Goal: Task Accomplishment & Management: Manage account settings

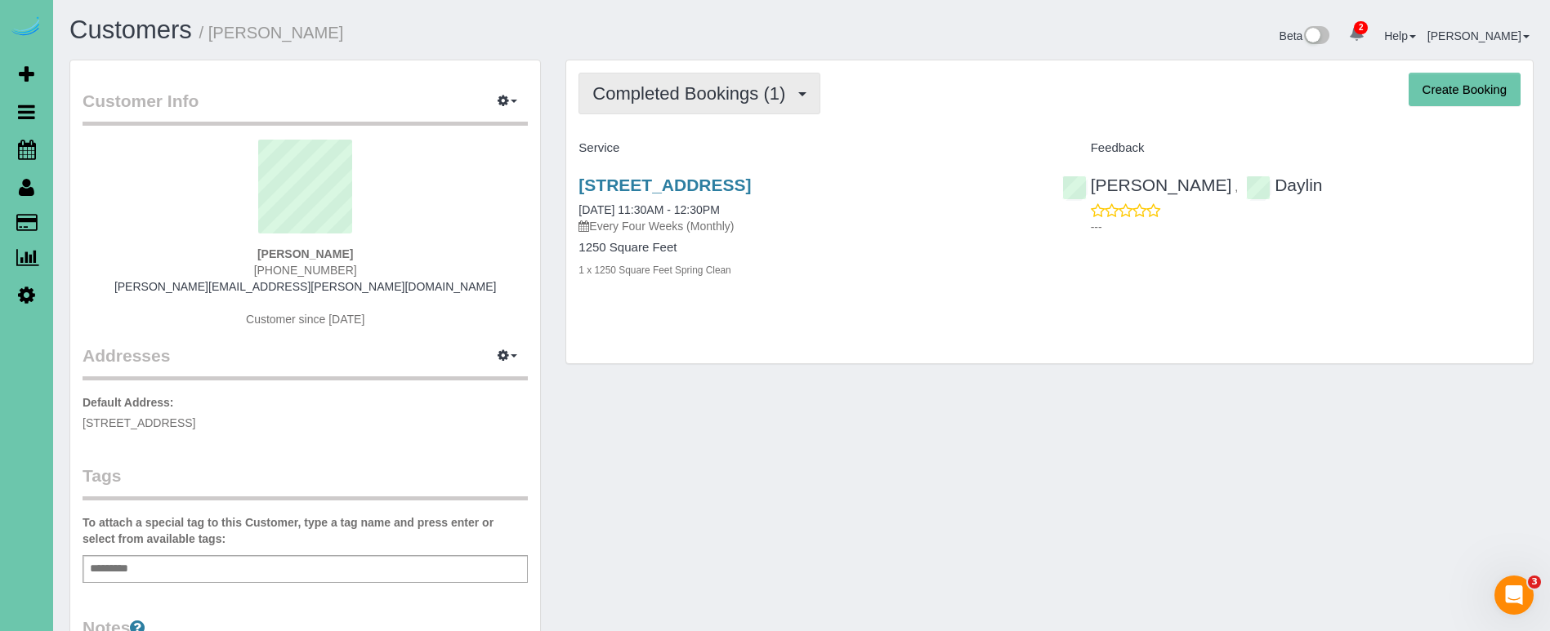
click at [672, 87] on span "Completed Bookings (1)" at bounding box center [692, 93] width 201 height 20
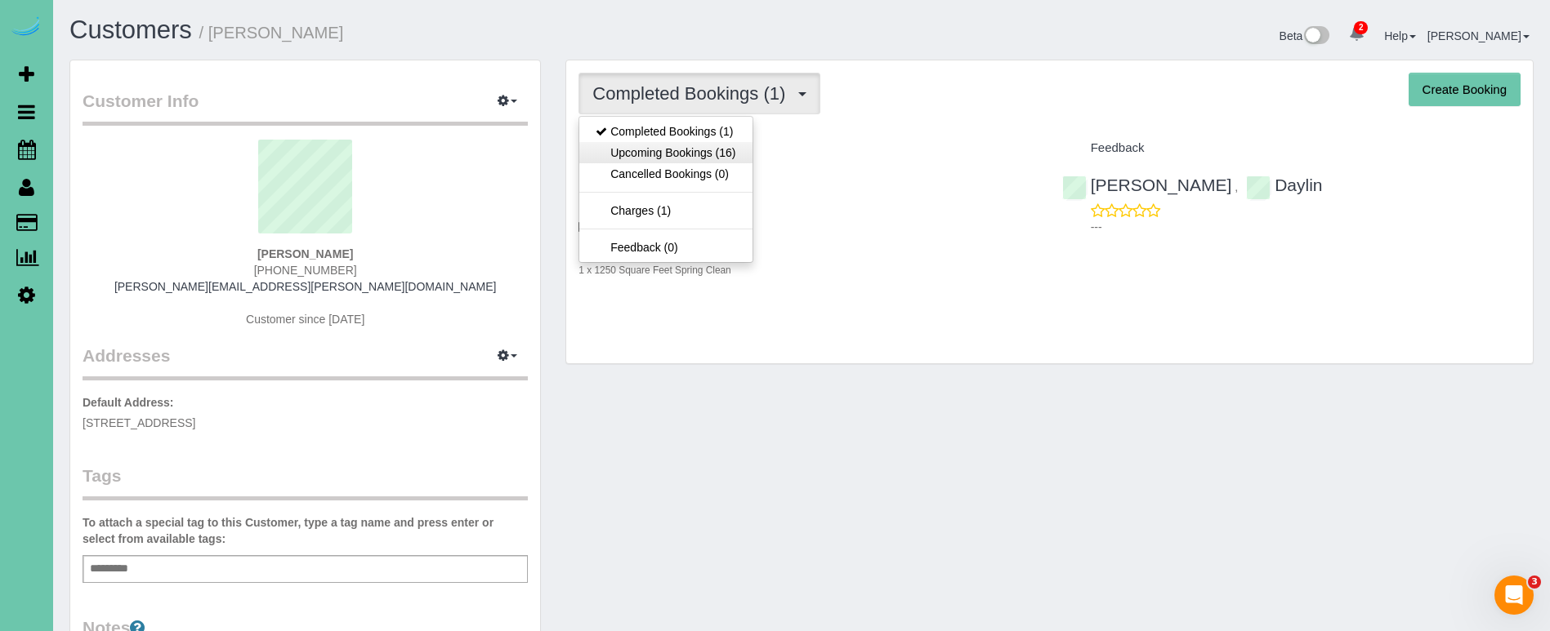
click at [678, 150] on link "Upcoming Bookings (16)" at bounding box center [665, 152] width 172 height 21
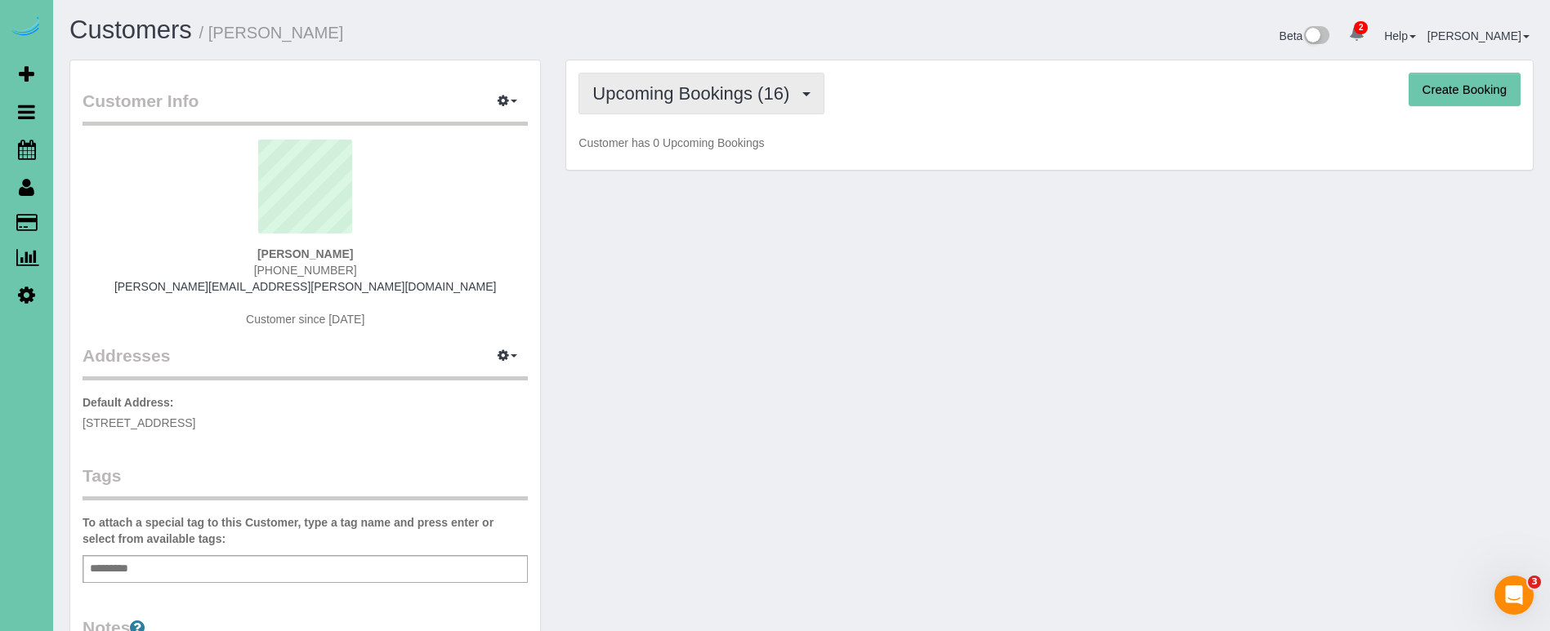
click at [649, 100] on span "Upcoming Bookings (16)" at bounding box center [694, 93] width 205 height 20
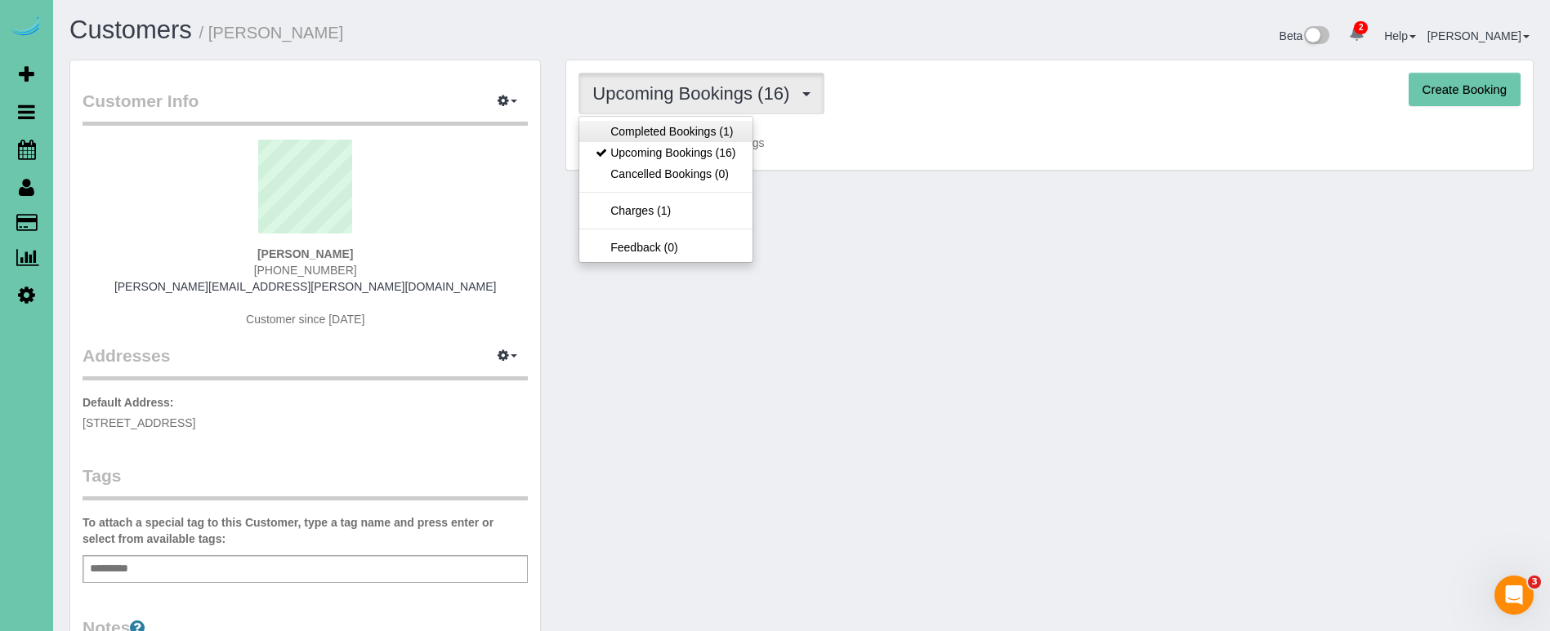
click at [658, 129] on link "Completed Bookings (1)" at bounding box center [665, 131] width 172 height 21
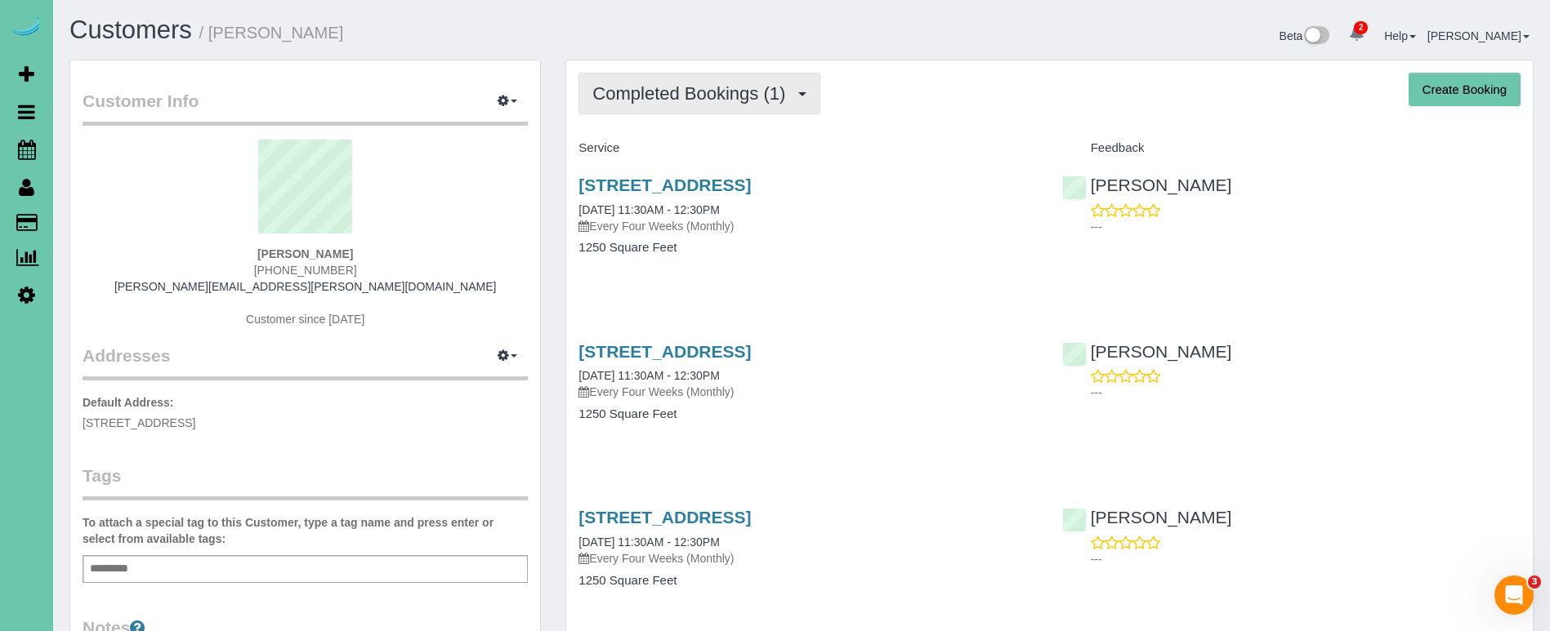
click at [738, 83] on span "Completed Bookings (1)" at bounding box center [692, 93] width 201 height 20
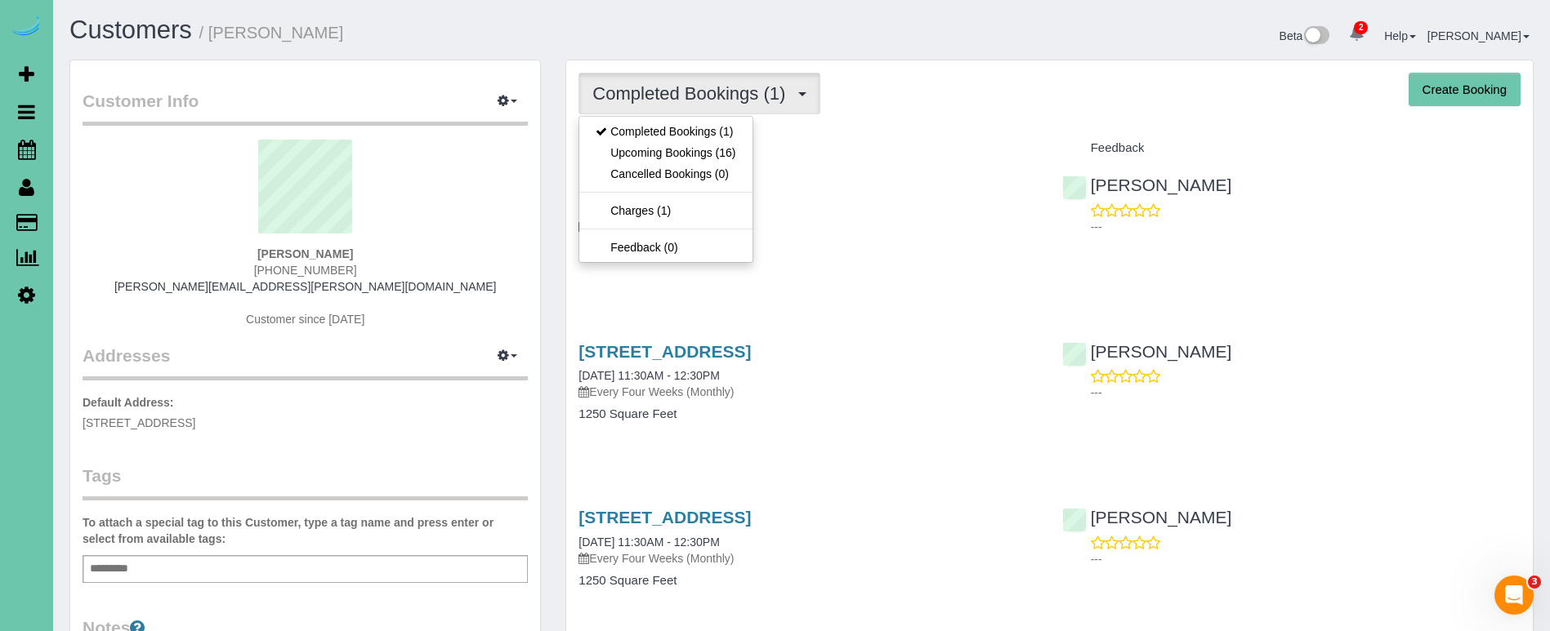
drag, startPoint x: 725, startPoint y: 142, endPoint x: 817, endPoint y: 136, distance: 92.5
click at [676, 132] on link "Completed Bookings (1)" at bounding box center [665, 131] width 172 height 21
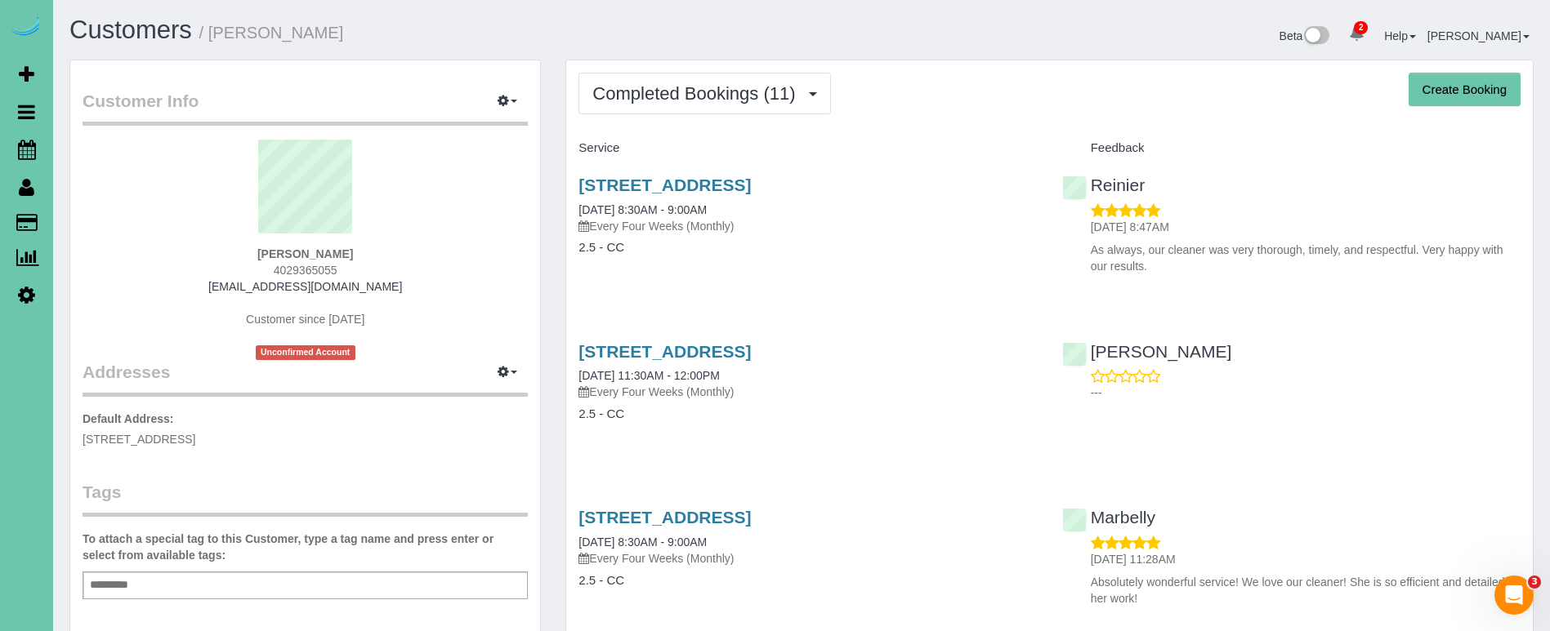
drag, startPoint x: 787, startPoint y: 87, endPoint x: 728, endPoint y: 130, distance: 73.7
click at [787, 87] on span "Completed Bookings (11)" at bounding box center [697, 93] width 211 height 20
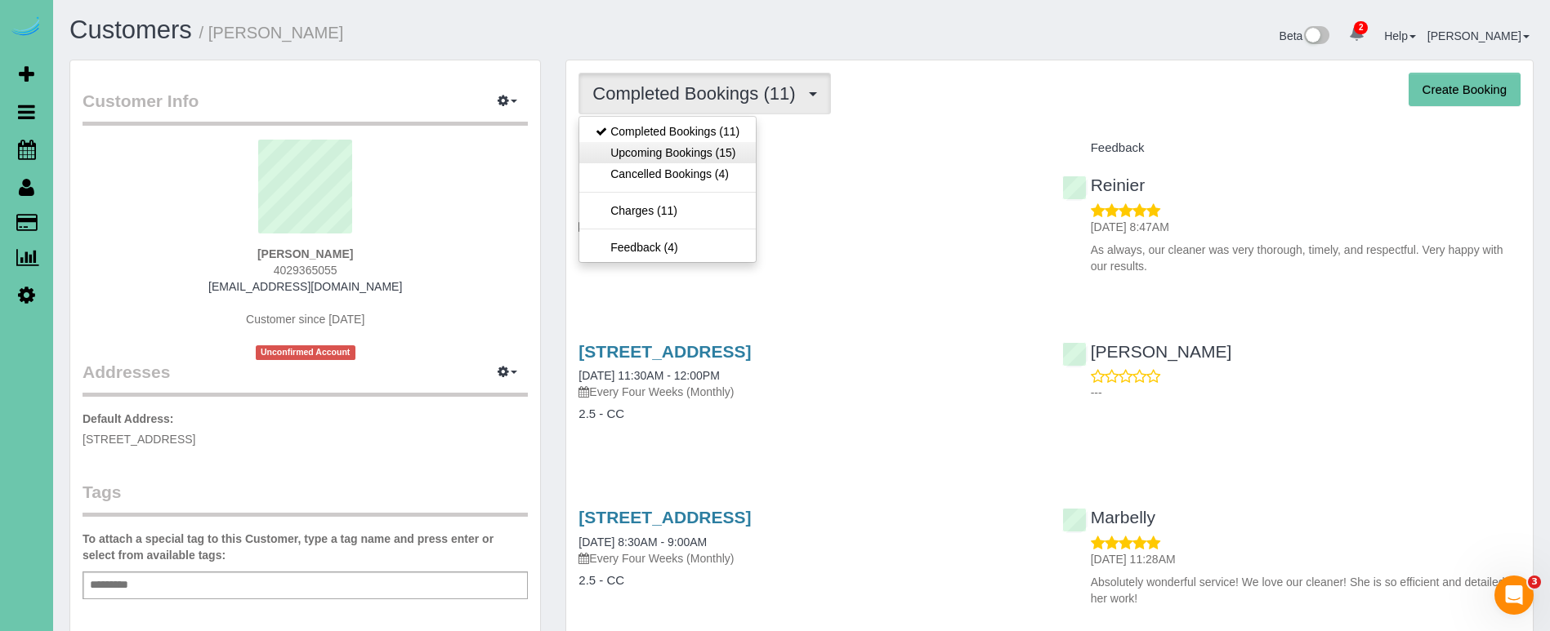
click at [698, 157] on link "Upcoming Bookings (15)" at bounding box center [667, 152] width 176 height 21
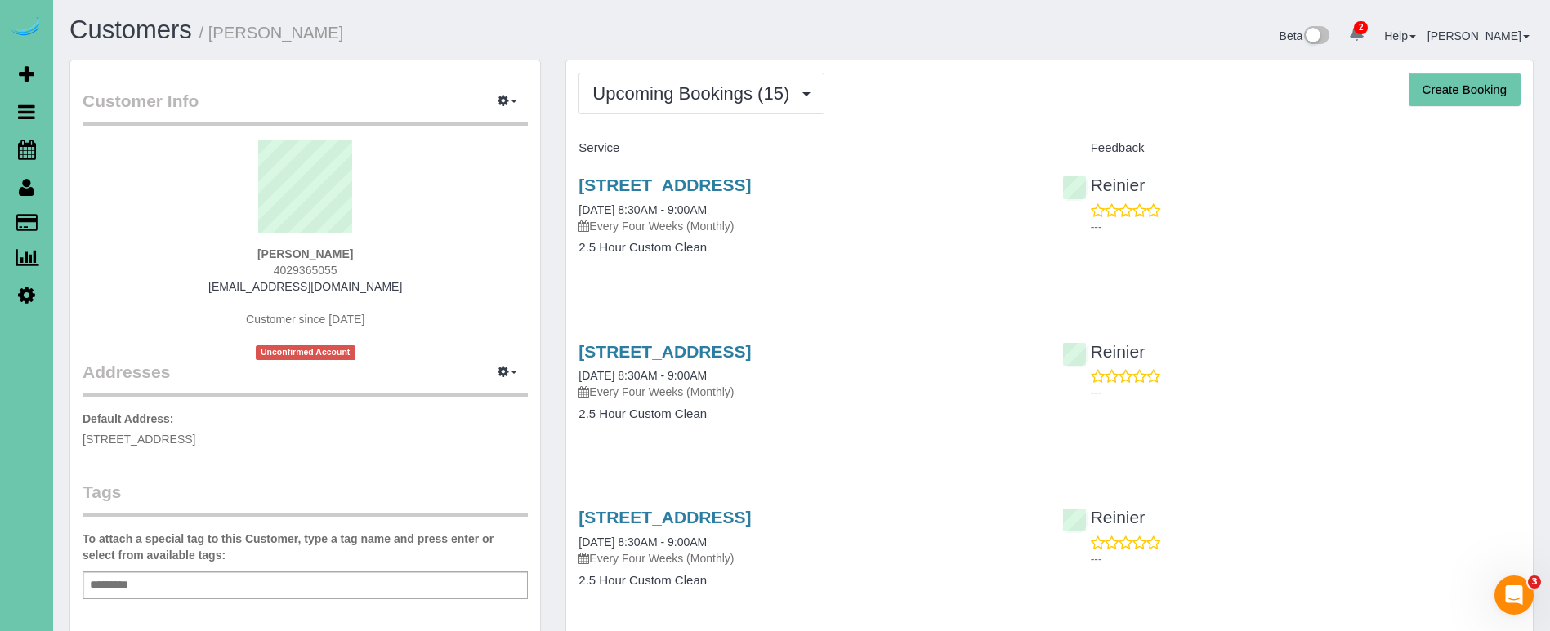
drag, startPoint x: 743, startPoint y: 95, endPoint x: 715, endPoint y: 153, distance: 64.3
click at [743, 95] on span "Upcoming Bookings (15)" at bounding box center [694, 93] width 205 height 20
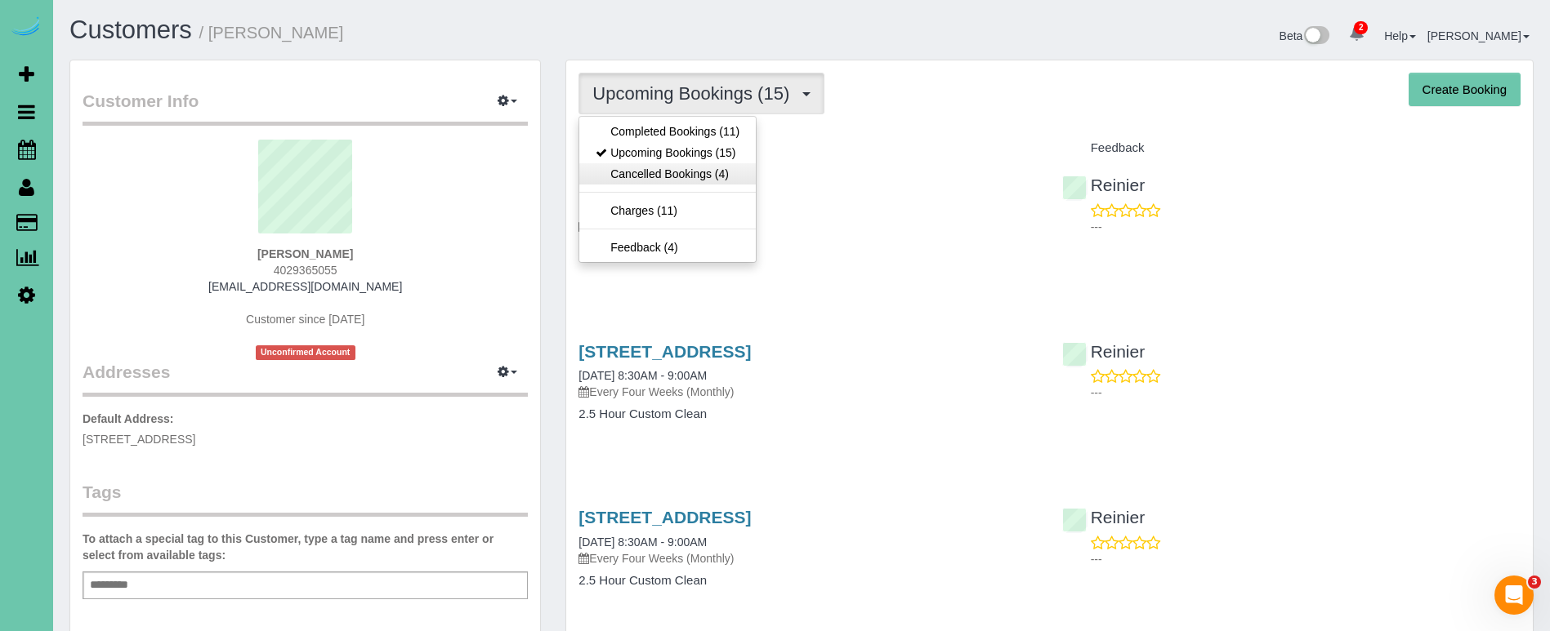
click at [709, 182] on link "Cancelled Bookings (4)" at bounding box center [667, 173] width 176 height 21
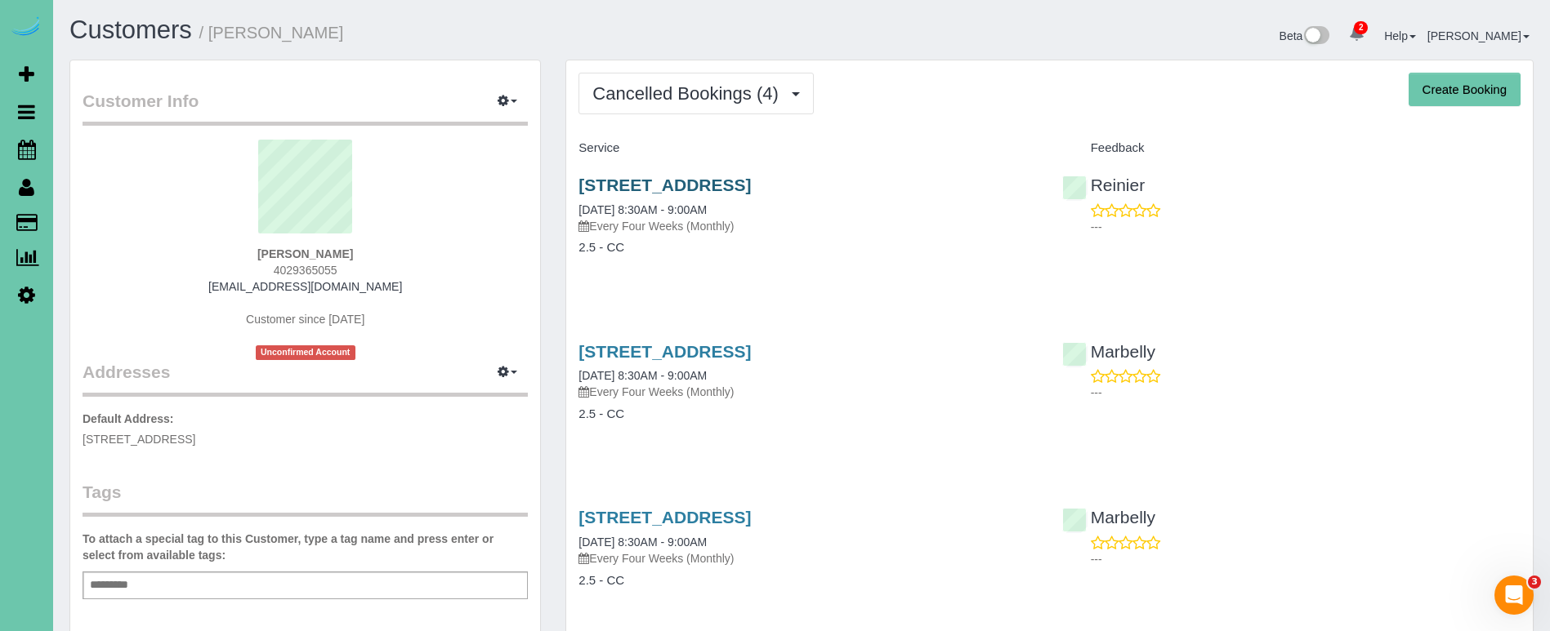
click at [708, 181] on link "18805 Redwood St, Omaha, NE 68136" at bounding box center [664, 185] width 172 height 19
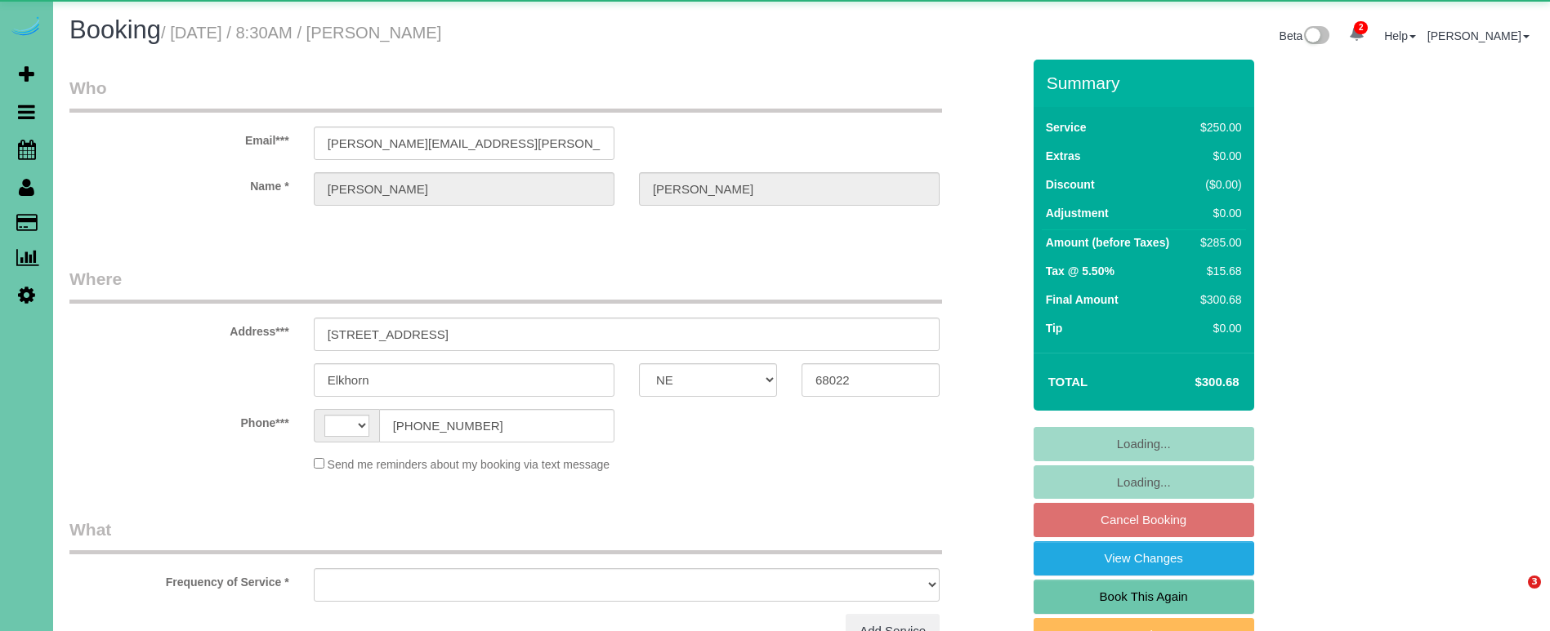
select select "NE"
select select "string:US"
select select "object:686"
select select "string:fspay-1d1287a0-86cb-4a17-afc4-7adf02f7a5c8"
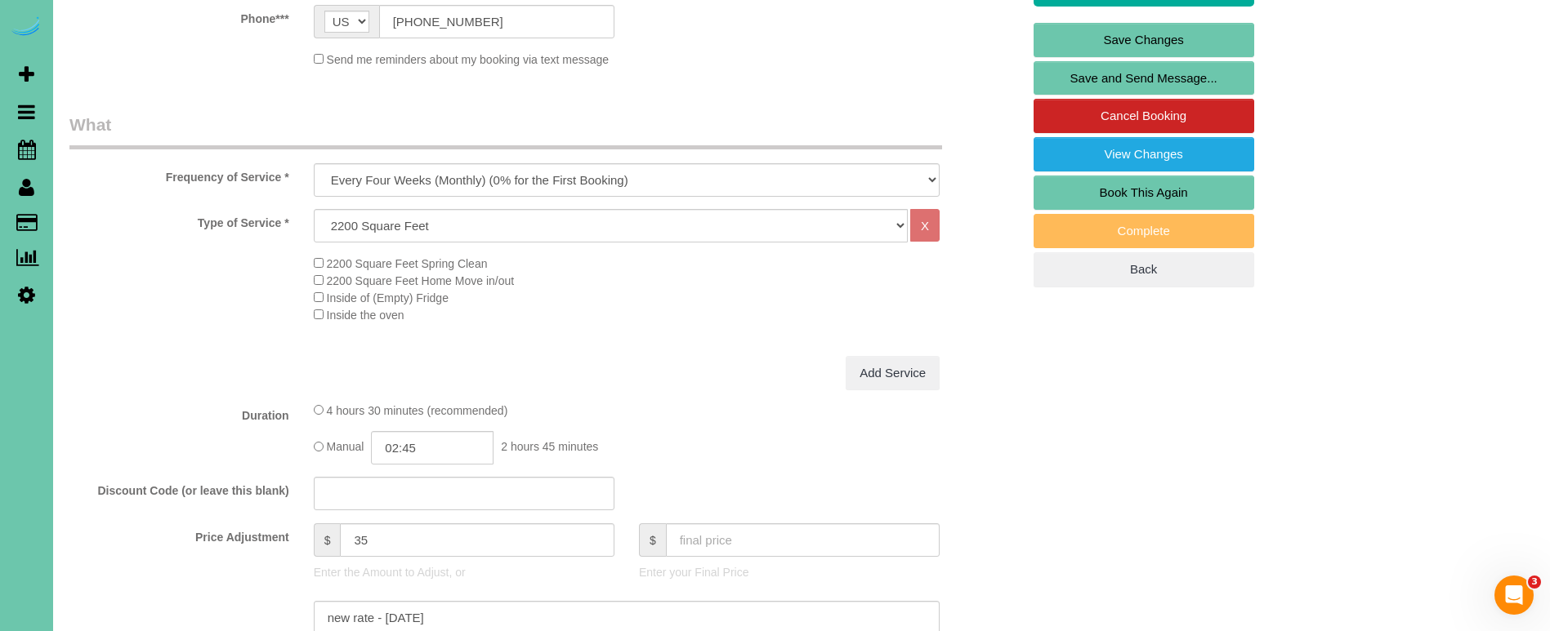
scroll to position [465, 0]
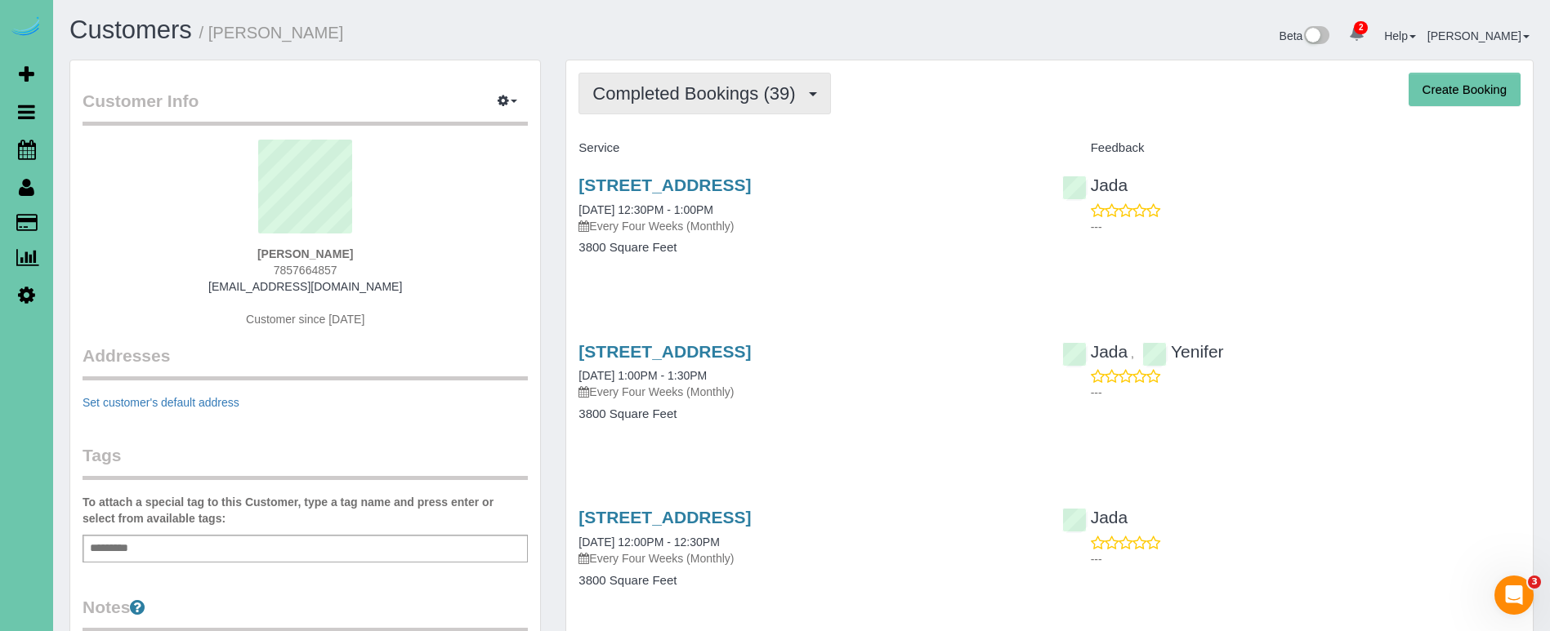
drag, startPoint x: 774, startPoint y: 91, endPoint x: 758, endPoint y: 109, distance: 24.4
click at [774, 91] on span "Completed Bookings (39)" at bounding box center [697, 93] width 211 height 20
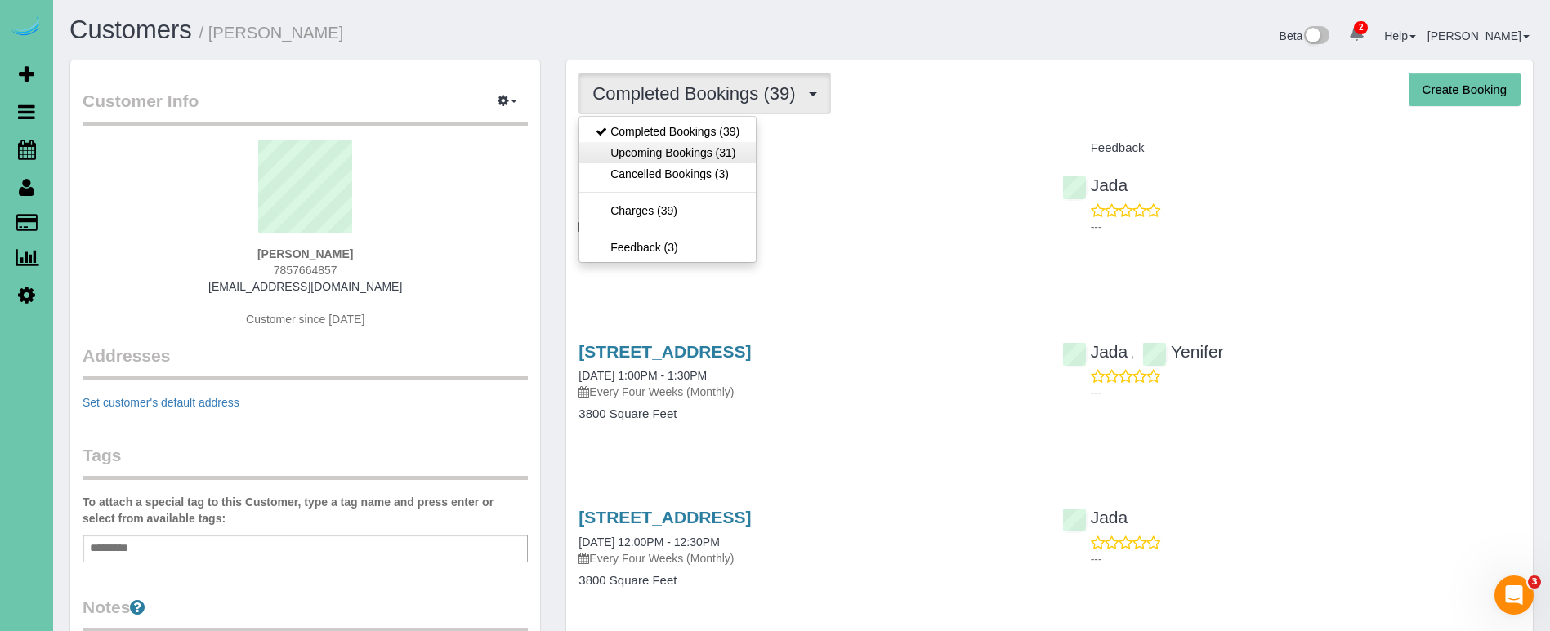
click at [737, 155] on link "Upcoming Bookings (31)" at bounding box center [667, 152] width 176 height 21
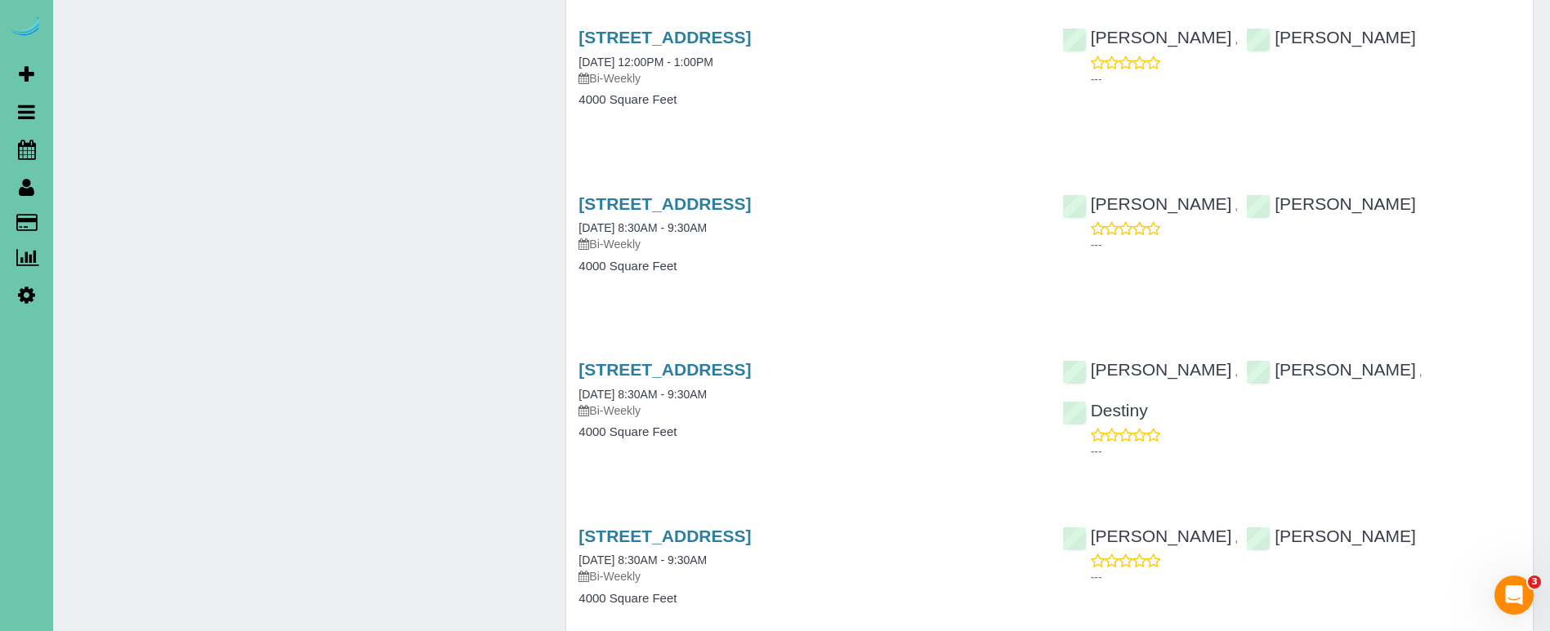
scroll to position [5138, 0]
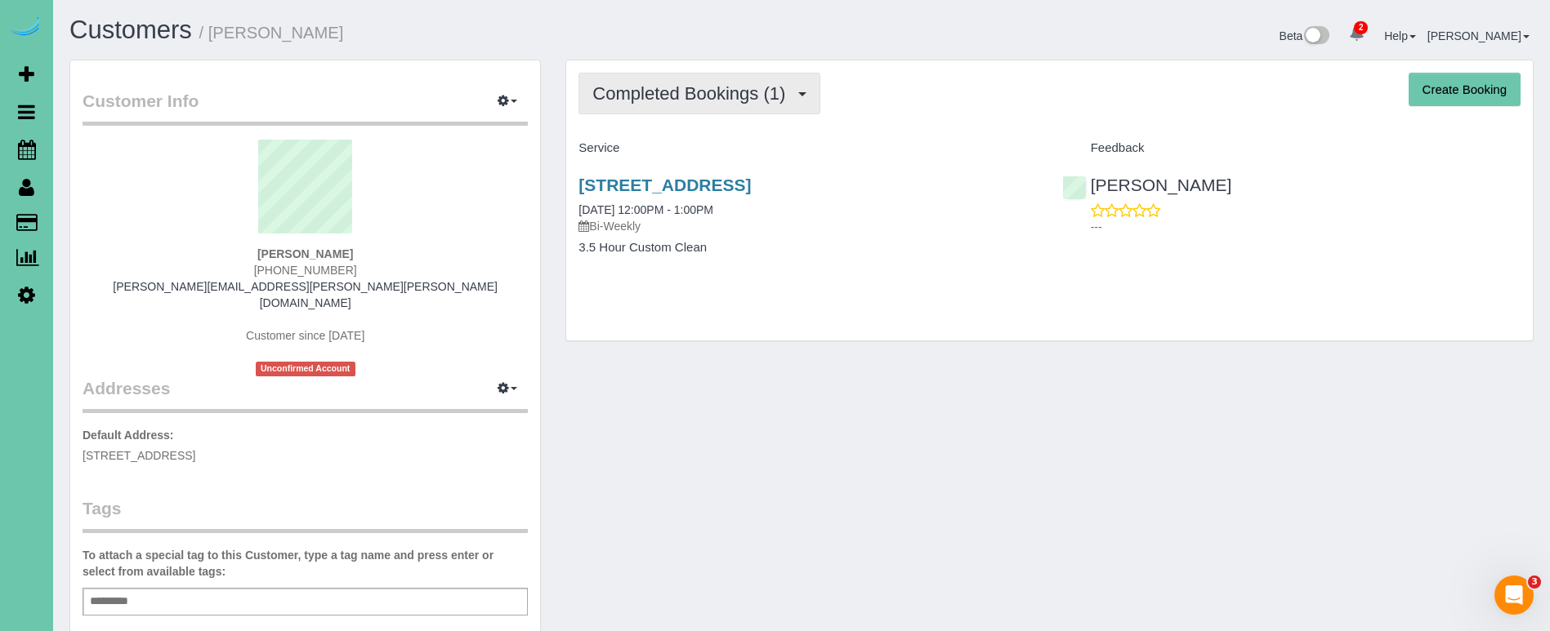
click at [681, 90] on span "Completed Bookings (1)" at bounding box center [692, 93] width 201 height 20
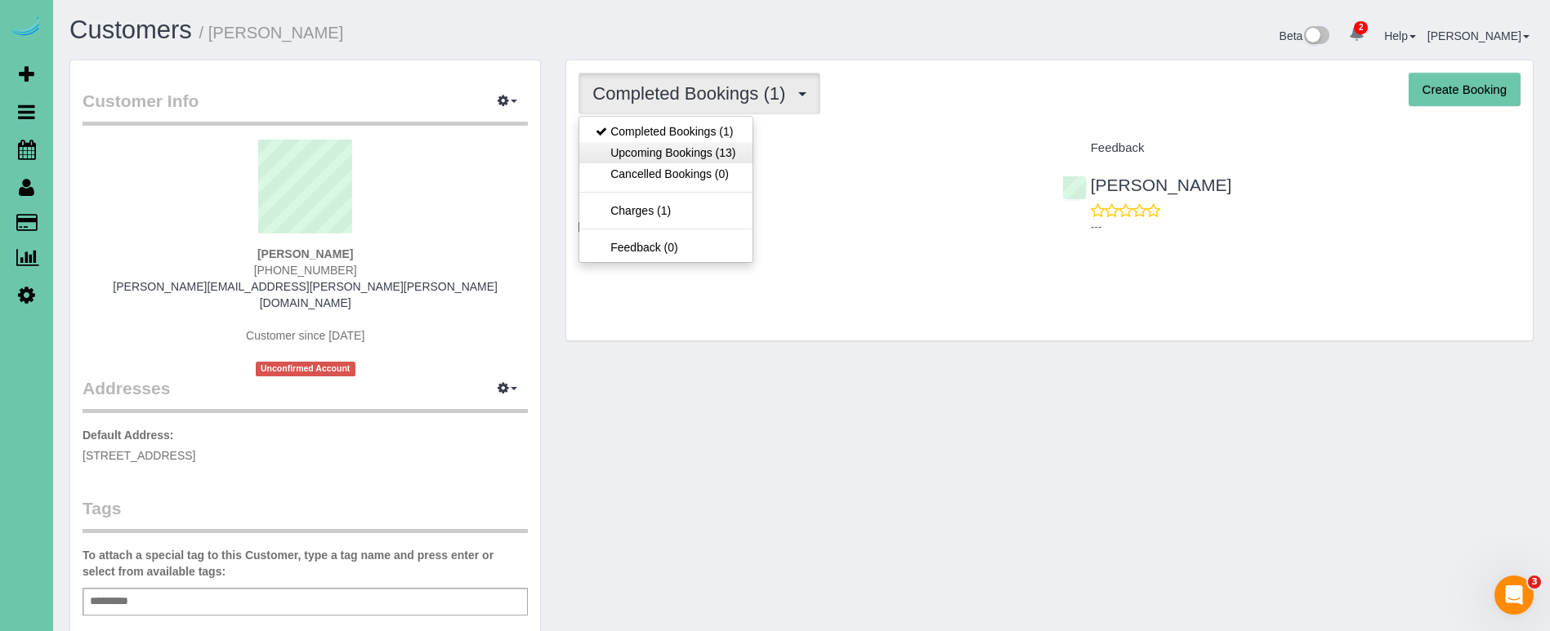
click at [680, 152] on link "Upcoming Bookings (13)" at bounding box center [665, 152] width 172 height 21
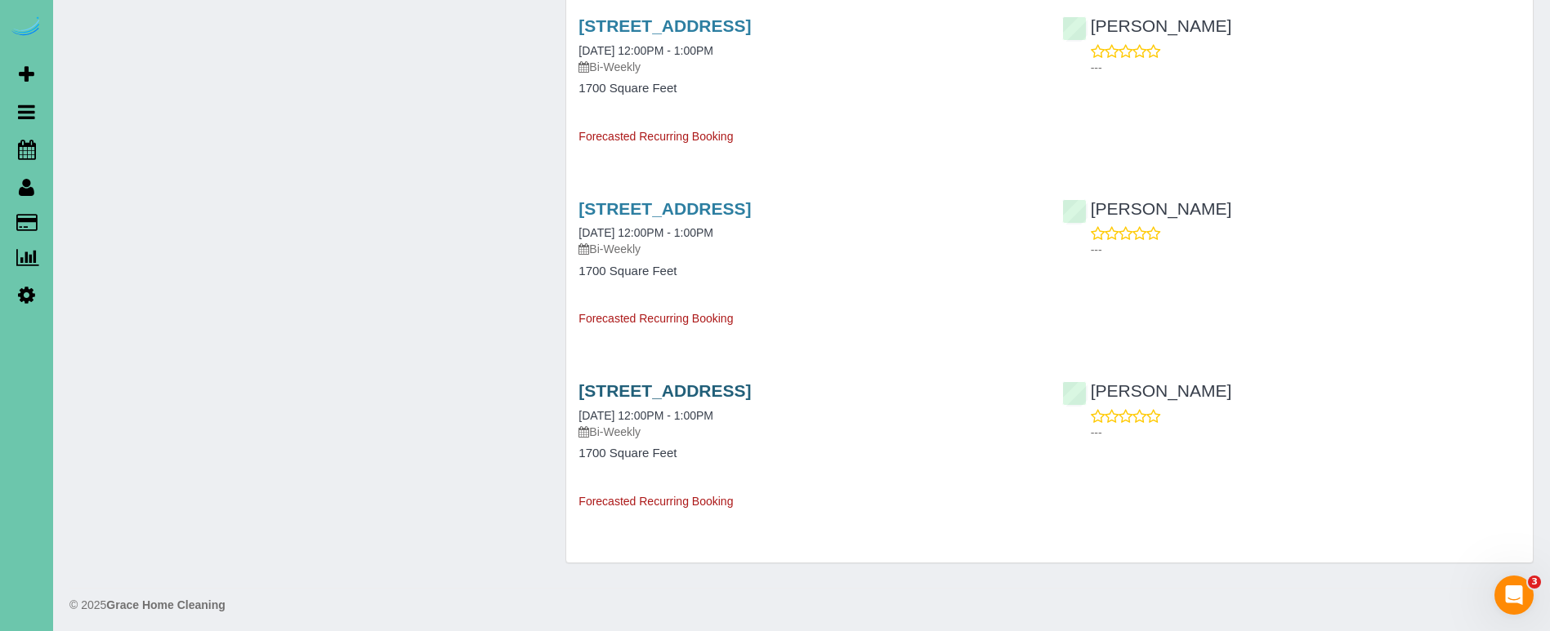
scroll to position [1969, 0]
click at [609, 382] on link "3737 Farnam St #913, Omaha, NE 68131" at bounding box center [664, 391] width 172 height 19
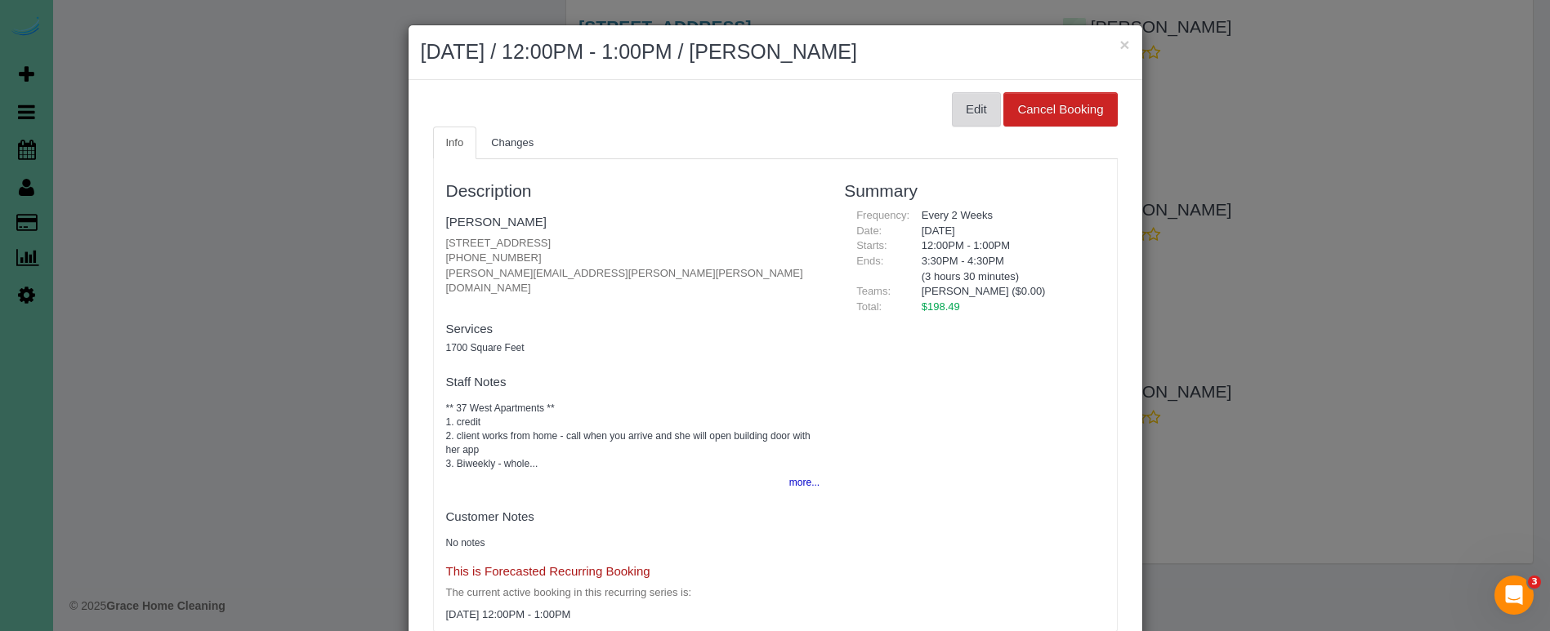
click at [969, 106] on button "Edit" at bounding box center [976, 109] width 49 height 34
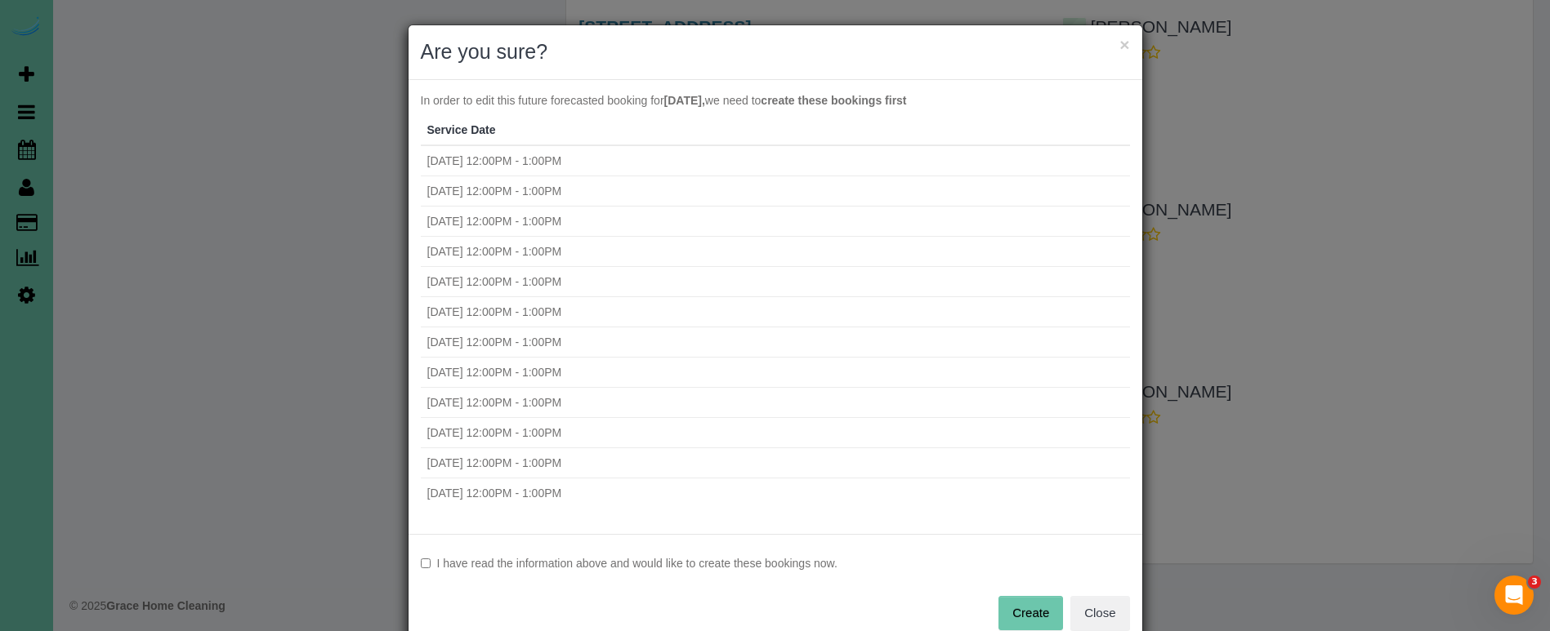
click at [773, 561] on label "I have read the information above and would like to create these bookings now." at bounding box center [775, 563] width 709 height 16
click at [1012, 613] on button "Create" at bounding box center [1030, 613] width 65 height 34
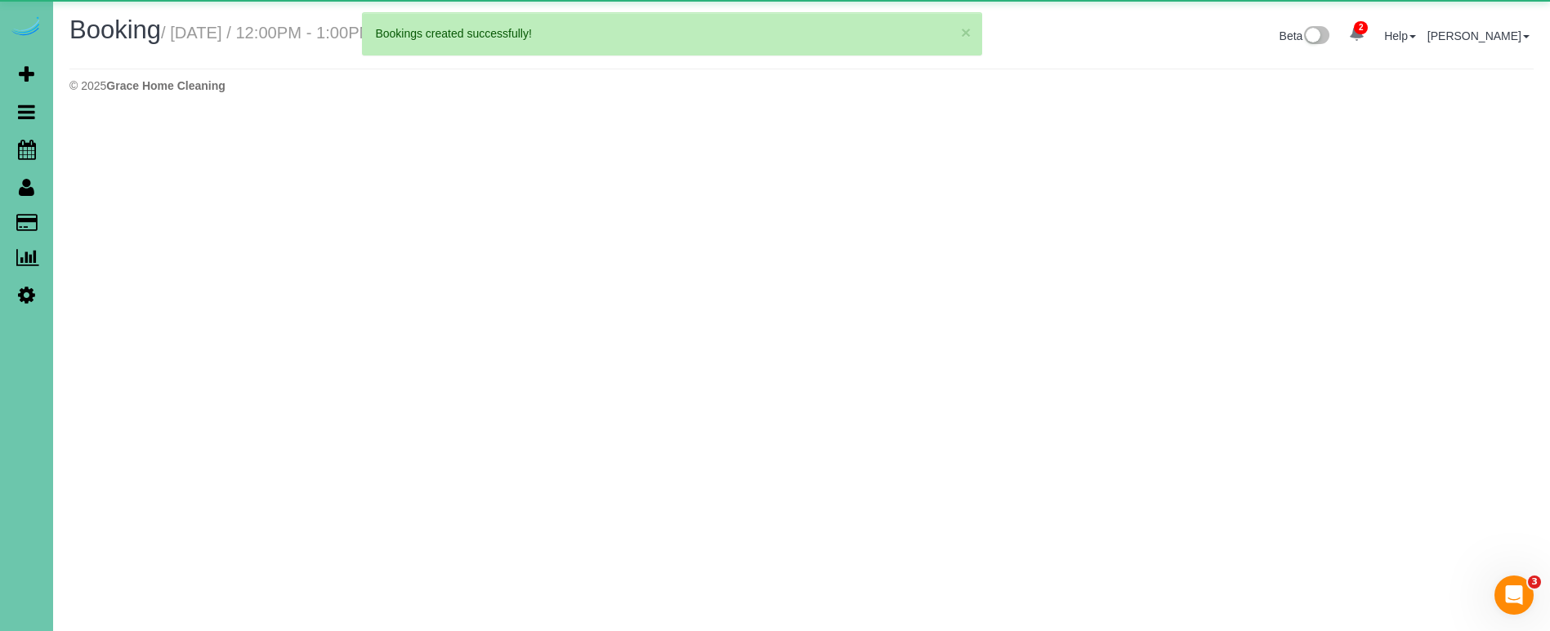
select select "NE"
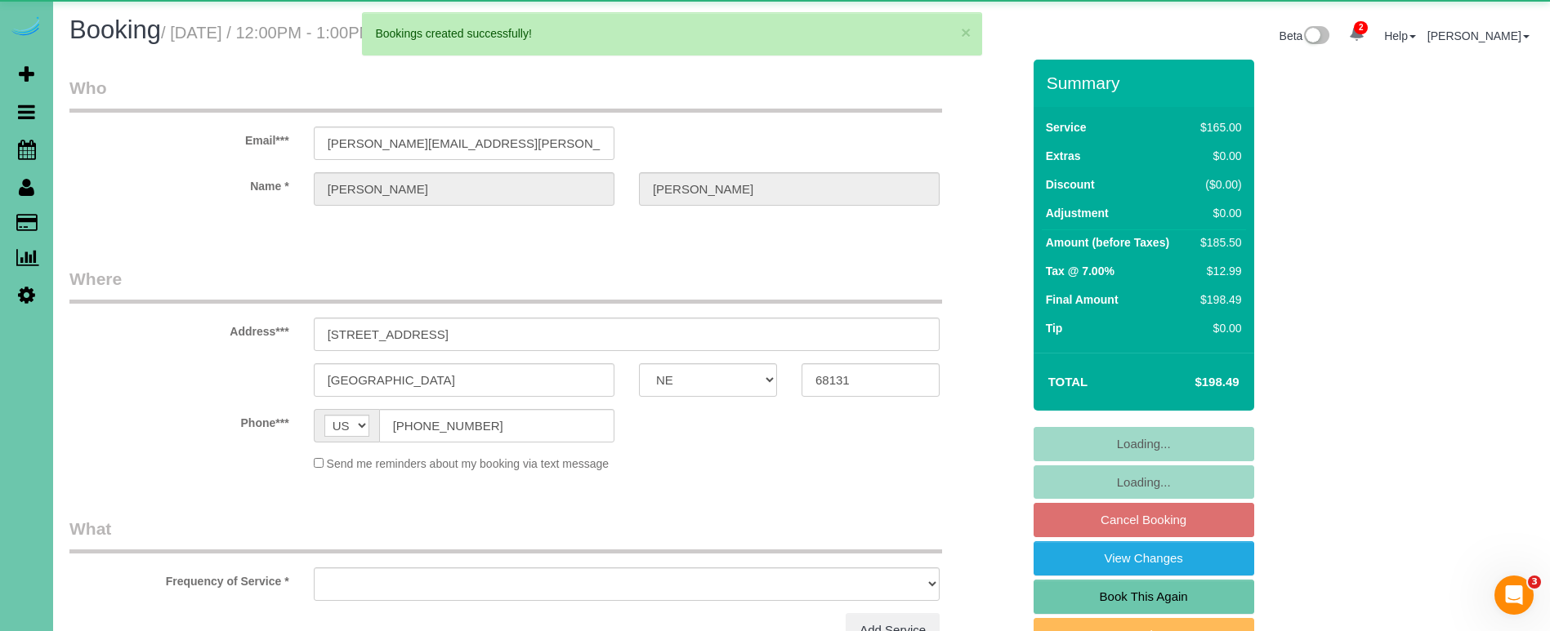
select select "object:1492"
select select "string:fspay-3aae0b1b-4f6c-4191-84f4-5afb0a1fb6d5"
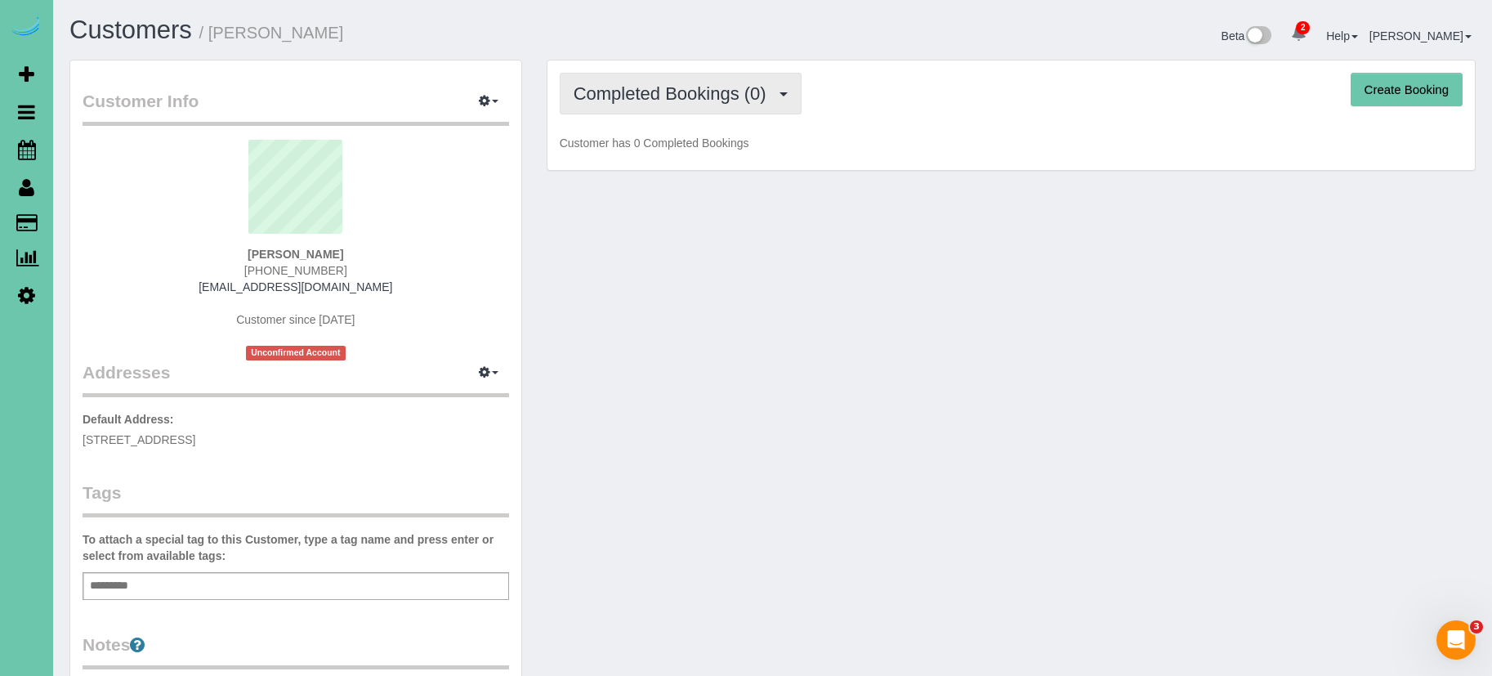
click at [759, 84] on span "Completed Bookings (0)" at bounding box center [673, 93] width 201 height 20
